Goal: Transaction & Acquisition: Purchase product/service

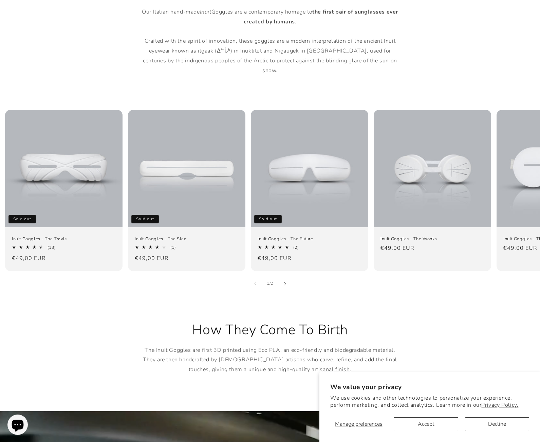
scroll to position [407, 0]
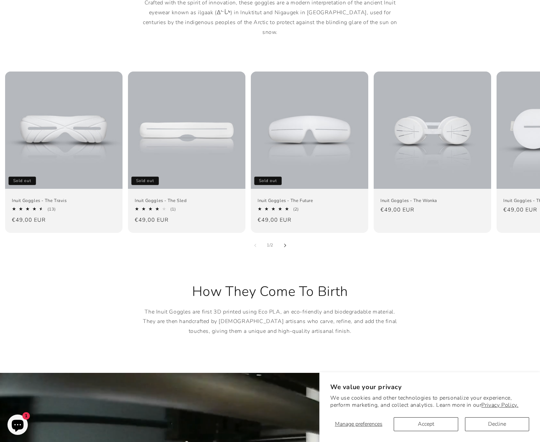
click at [286, 238] on button "Slide right" at bounding box center [284, 245] width 15 height 15
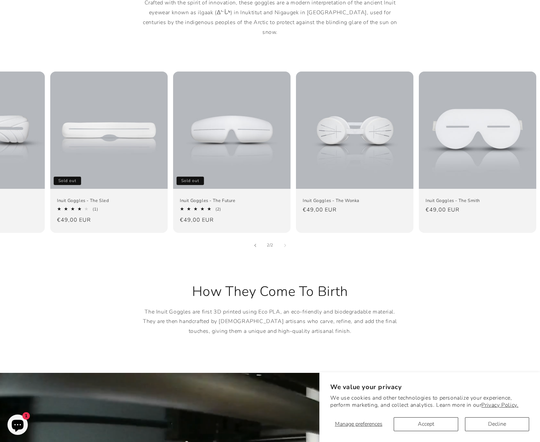
scroll to position [0, 79]
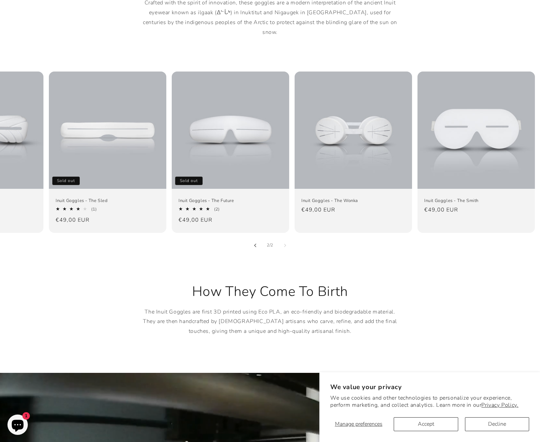
click at [256, 238] on button "Slide left" at bounding box center [255, 245] width 15 height 15
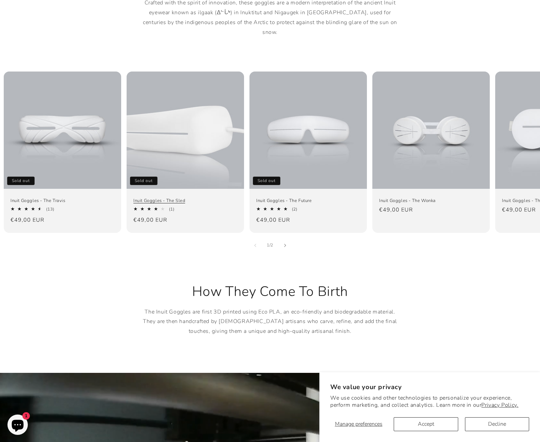
scroll to position [0, 0]
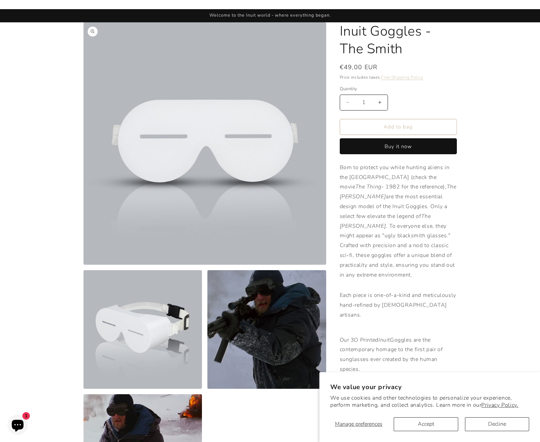
scroll to position [170, 0]
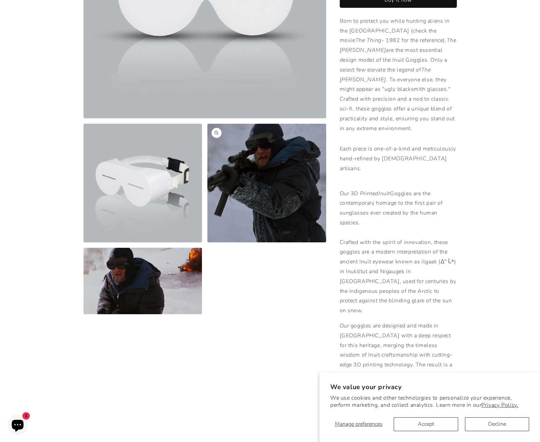
click at [207, 242] on button "Open media 3 in modal" at bounding box center [207, 242] width 0 height 0
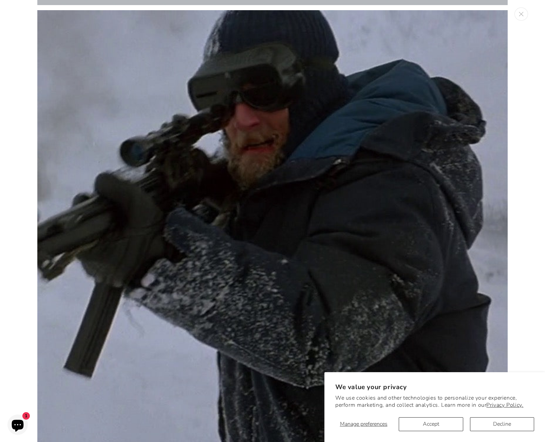
click at [517, 222] on div "Media gallery" at bounding box center [272, 221] width 545 height 442
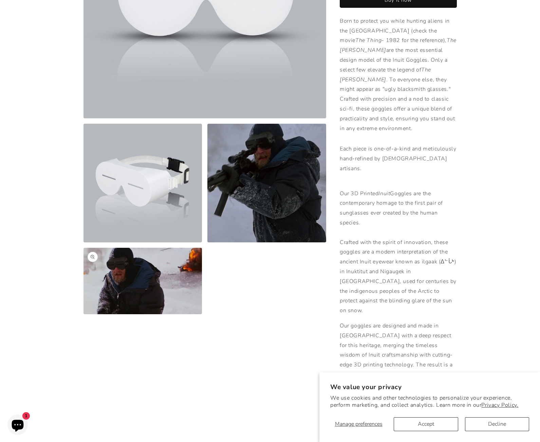
click at [83, 314] on button "Open media 4 in modal" at bounding box center [83, 314] width 0 height 0
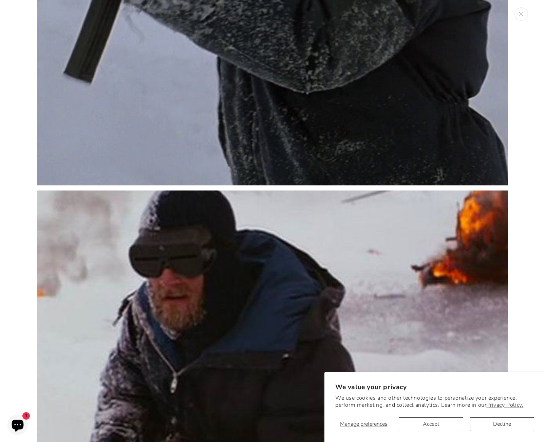
click at [2, 199] on div "Media gallery" at bounding box center [272, 221] width 545 height 442
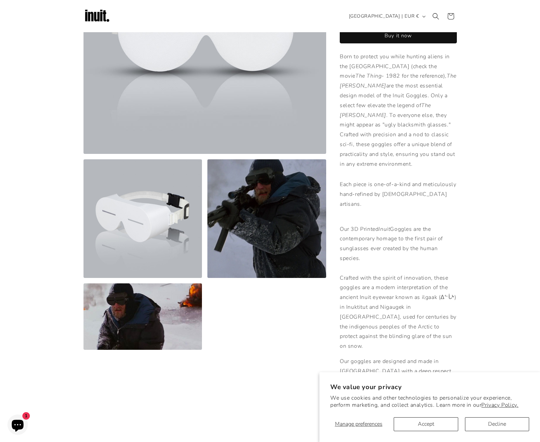
scroll to position [0, 0]
